Goal: Transaction & Acquisition: Subscribe to service/newsletter

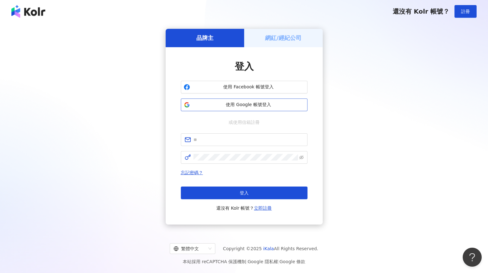
click at [243, 103] on span "使用 Google 帳號登入" at bounding box center [249, 105] width 112 height 6
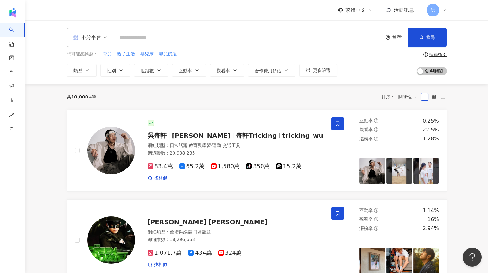
click at [399, 39] on div "台灣" at bounding box center [400, 37] width 16 height 5
click at [350, 106] on div "香港" at bounding box center [350, 105] width 9 height 11
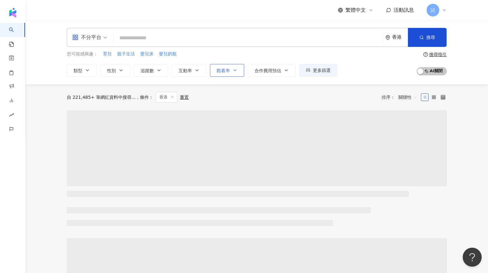
click at [221, 74] on button "觀看率" at bounding box center [227, 70] width 34 height 13
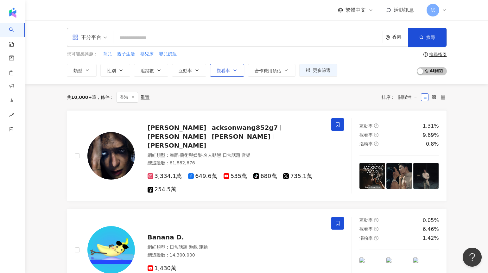
click at [227, 70] on span "觀看率" at bounding box center [223, 70] width 13 height 5
click at [225, 69] on span "觀看率" at bounding box center [223, 70] width 13 height 5
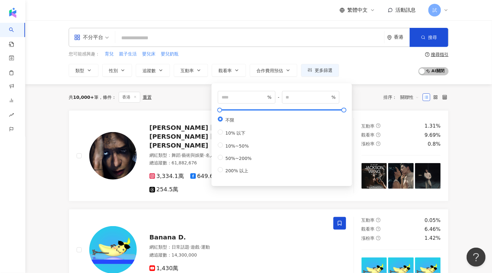
click at [178, 103] on div "共 10,000+ 筆 條件 ： 香港 重置 排序： 關聯性" at bounding box center [259, 97] width 380 height 26
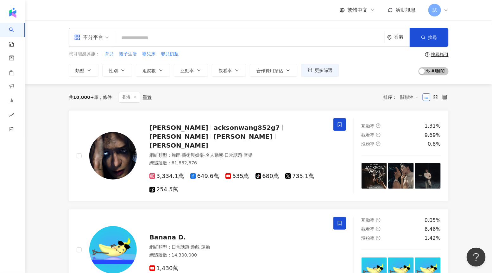
click at [135, 95] on icon at bounding box center [135, 96] width 3 height 3
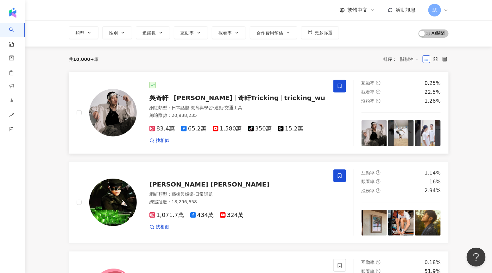
scroll to position [3, 0]
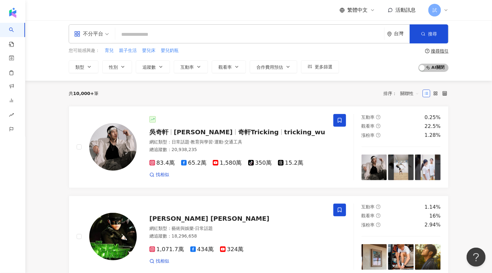
click at [153, 36] on input "search" at bounding box center [250, 35] width 264 height 12
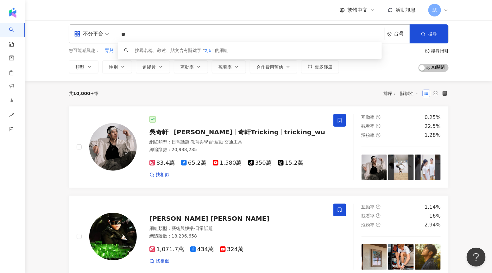
type input "*"
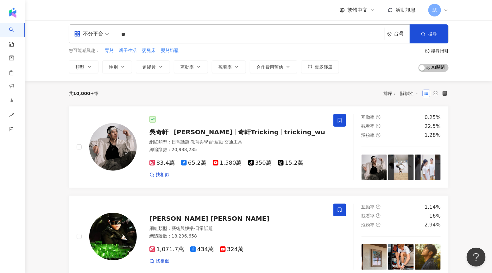
type input "**"
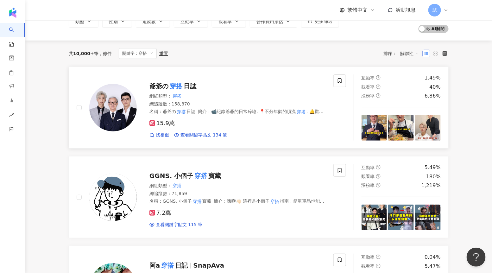
scroll to position [43, 0]
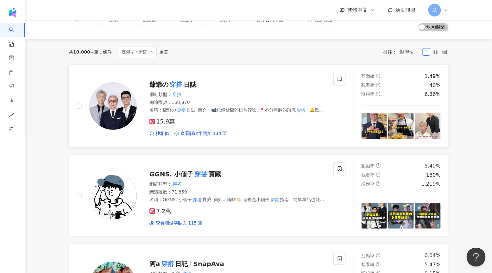
click at [186, 85] on span "日誌" at bounding box center [190, 85] width 13 height 8
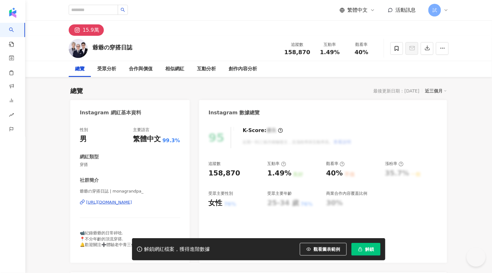
click at [366, 249] on span "解鎖" at bounding box center [369, 249] width 9 height 5
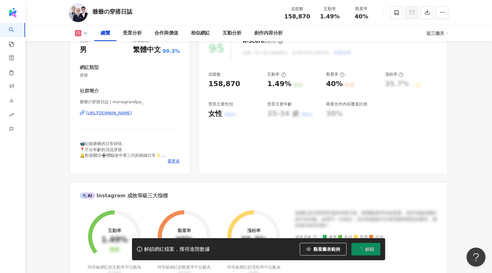
scroll to position [92, 0]
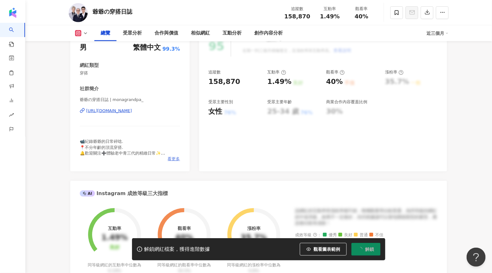
click at [172, 161] on span "看更多" at bounding box center [174, 159] width 12 height 6
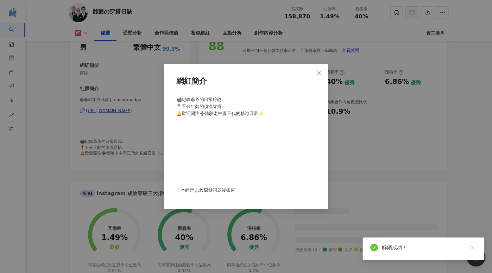
click at [362, 133] on div "網紅簡介 📹紀錄爺爺的日常碎唸. 📍不分年齡的頂流穿搭. 🔔歡迎關注➕體驗老中青三代的精緻日常✨ . . . . . . . . . . 非本經營🙏🏻經爺爺同…" at bounding box center [246, 136] width 492 height 273
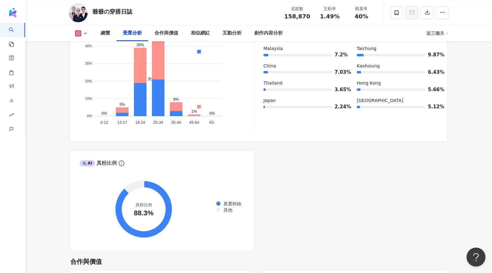
scroll to position [654, 0]
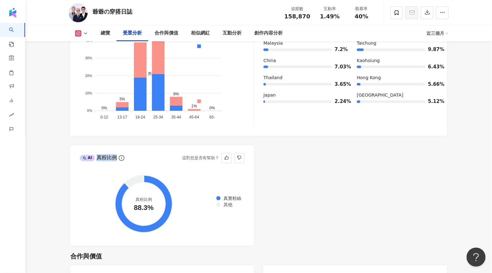
drag, startPoint x: 96, startPoint y: 160, endPoint x: 115, endPoint y: 159, distance: 19.3
click at [115, 159] on div "AI 真粉比例" at bounding box center [98, 157] width 37 height 7
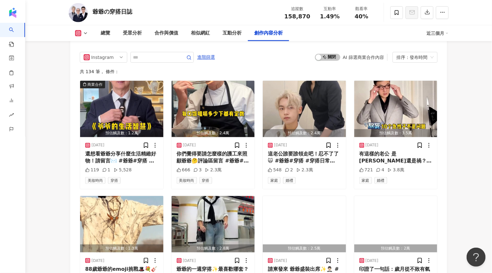
scroll to position [1964, 0]
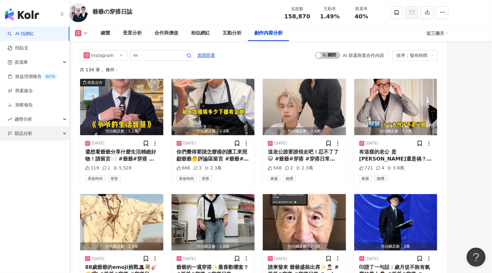
click at [33, 132] on div "競品分析" at bounding box center [34, 133] width 69 height 14
click at [41, 147] on link "品牌帳號分析" at bounding box center [28, 148] width 27 height 6
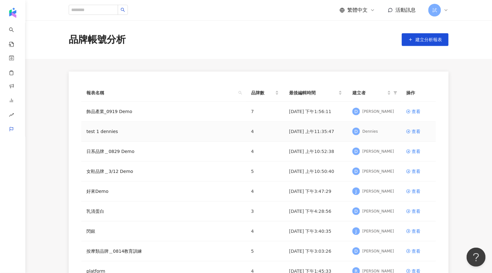
scroll to position [14, 0]
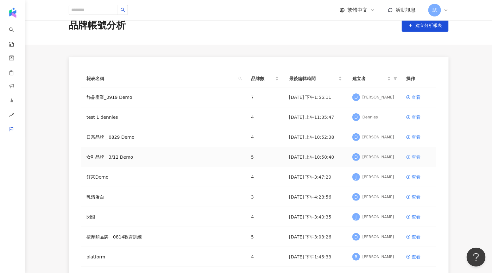
click at [418, 157] on div "查看" at bounding box center [416, 157] width 9 height 7
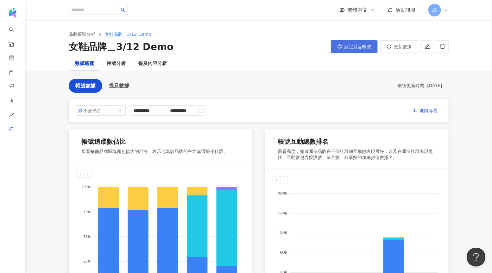
click at [358, 48] on span "設定競品帳號" at bounding box center [358, 46] width 27 height 5
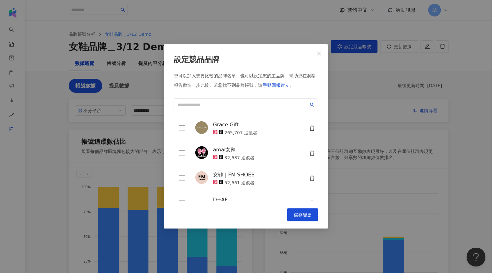
scroll to position [19, 0]
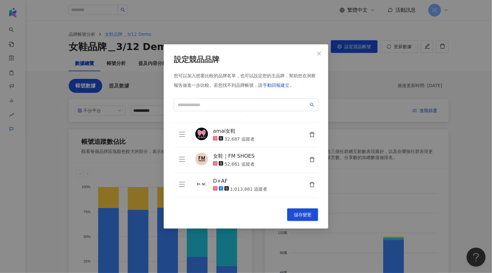
click at [386, 132] on div "設定競品品牌 您可以加入想要比較的品牌名單，也可以設定您的主品牌，幫助您在洞察報告做進一步比較。 若您找不到品牌帳號，請 手動回報建立 。 Grace Gif…" at bounding box center [246, 136] width 492 height 273
click at [145, 78] on div "設定競品品牌 您可以加入想要比較的品牌名單，也可以設定您的主品牌，幫助您在洞察報告做進一步比較。 若您找不到品牌帳號，請 手動回報建立 。 Grace Gif…" at bounding box center [246, 136] width 492 height 273
click at [323, 52] on span "Close" at bounding box center [319, 53] width 13 height 5
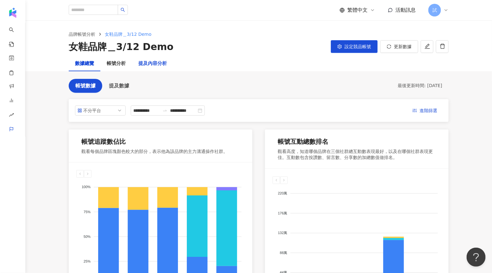
click at [151, 63] on div "提及內容分析" at bounding box center [152, 64] width 29 height 8
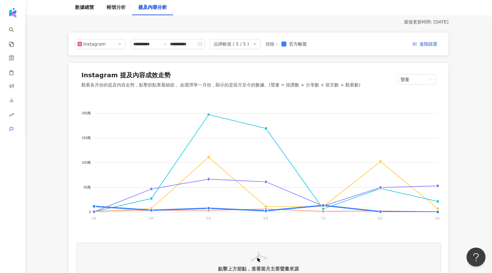
scroll to position [60, 0]
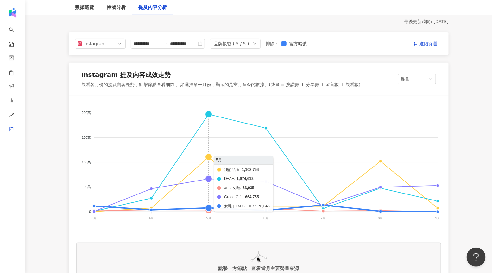
click at [209, 115] on foreignobject "我的品牌 D+AF amai女鞋 Grace Gift 女鞋｜FM SHOES" at bounding box center [258, 167] width 365 height 127
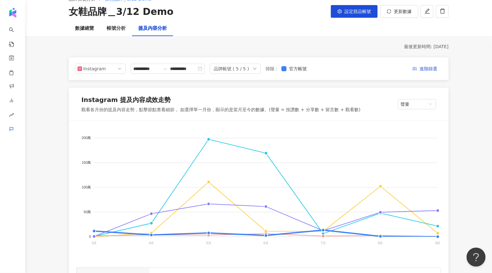
scroll to position [31, 0]
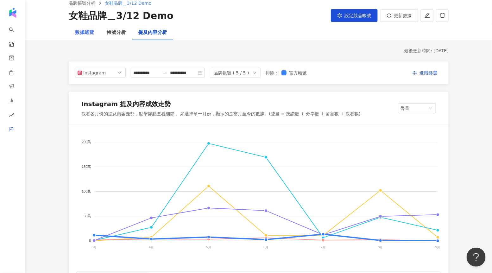
click at [85, 39] on div "數據總覽" at bounding box center [85, 32] width 32 height 15
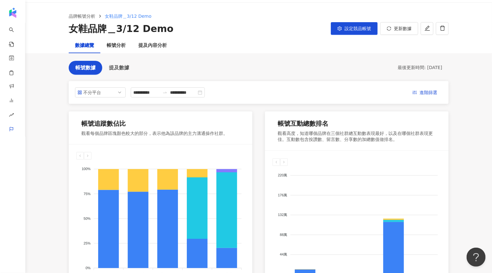
scroll to position [21, 0]
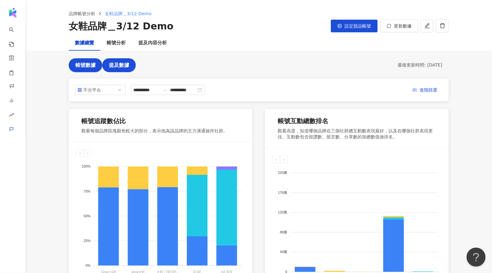
click at [122, 68] on button "提及數據" at bounding box center [119, 65] width 34 height 14
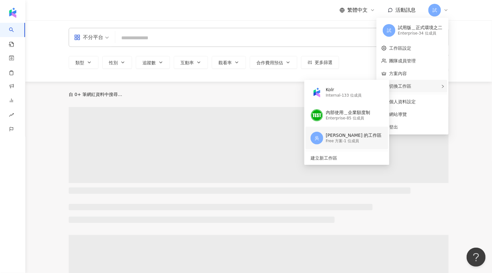
click at [341, 141] on div "Free 方案 - 1 位成員" at bounding box center [354, 140] width 56 height 5
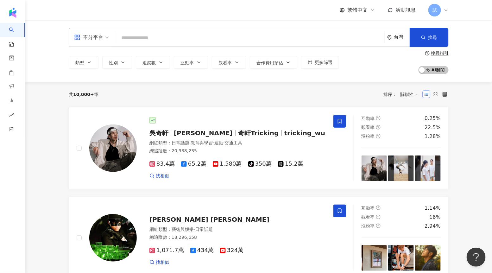
click at [434, 9] on span "試" at bounding box center [435, 10] width 4 height 7
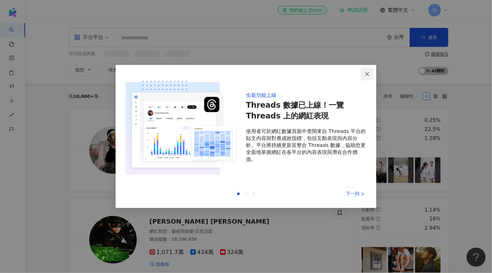
click at [369, 72] on icon "close" at bounding box center [367, 74] width 5 height 5
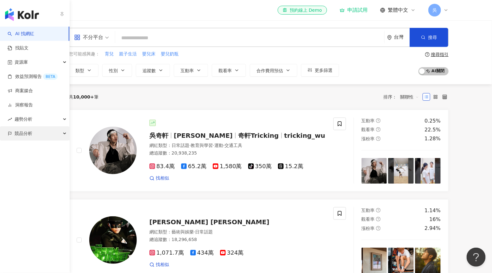
click at [19, 131] on span "競品分析" at bounding box center [24, 133] width 18 height 14
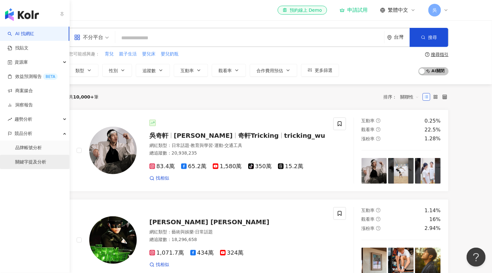
click at [38, 165] on link "關鍵字提及分析" at bounding box center [30, 162] width 31 height 6
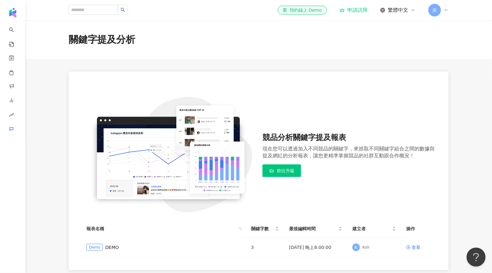
click at [291, 168] on link "前往升級" at bounding box center [282, 170] width 39 height 13
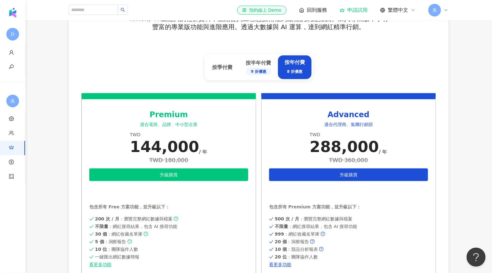
scroll to position [233, 0]
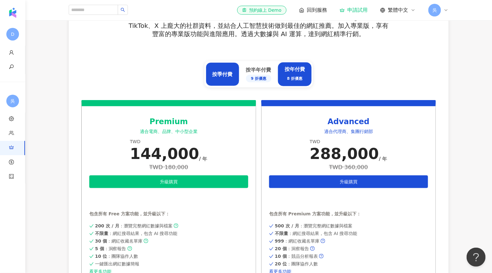
click at [230, 81] on div "按季付費" at bounding box center [223, 74] width 34 height 24
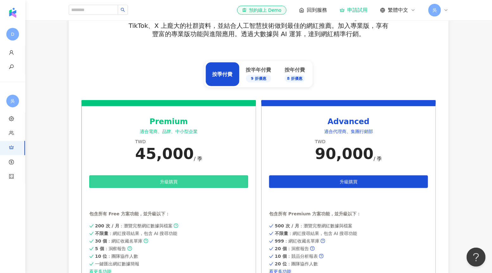
click at [197, 184] on button "升級購買" at bounding box center [168, 182] width 159 height 13
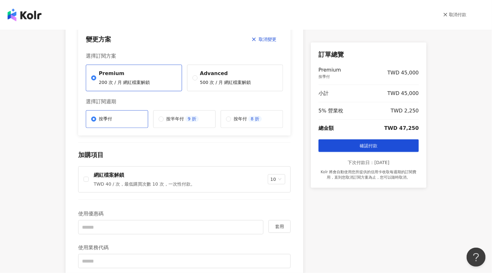
scroll to position [54, 0]
